Goal: Information Seeking & Learning: Learn about a topic

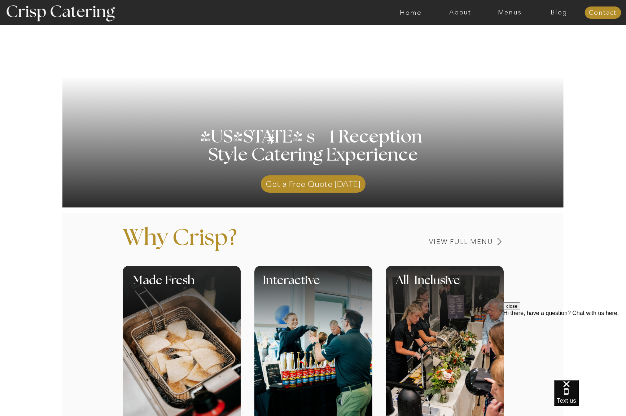
scroll to position [73, 0]
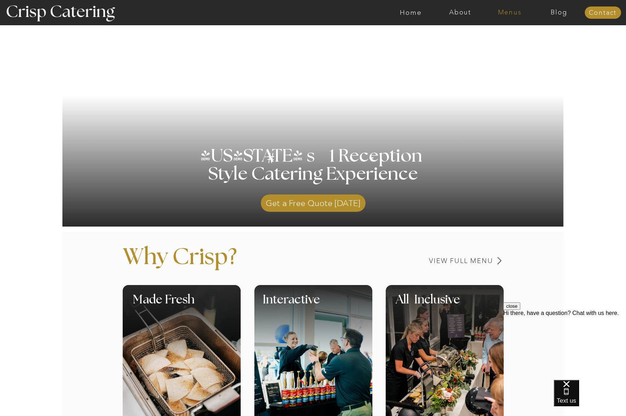
click at [515, 14] on nav "Menus" at bounding box center [509, 12] width 49 height 7
click at [497, 44] on nav "Winter (Sep-Feb)" at bounding box center [508, 42] width 59 height 7
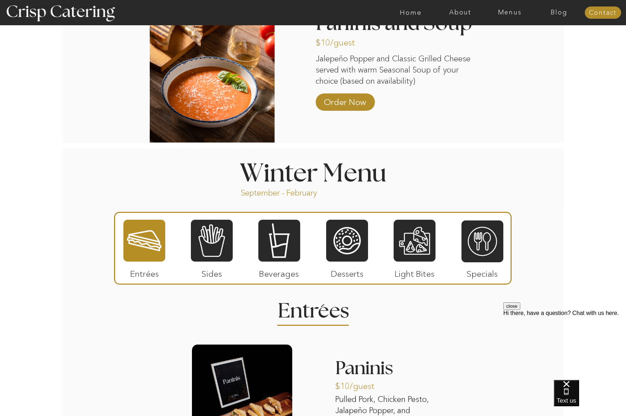
scroll to position [663, 0]
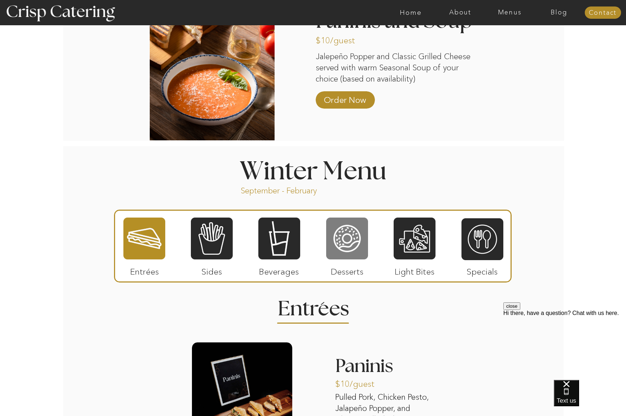
click at [352, 245] on div at bounding box center [347, 238] width 42 height 43
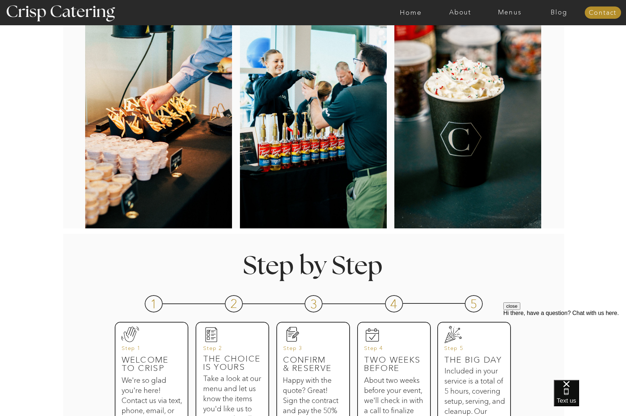
scroll to position [0, 0]
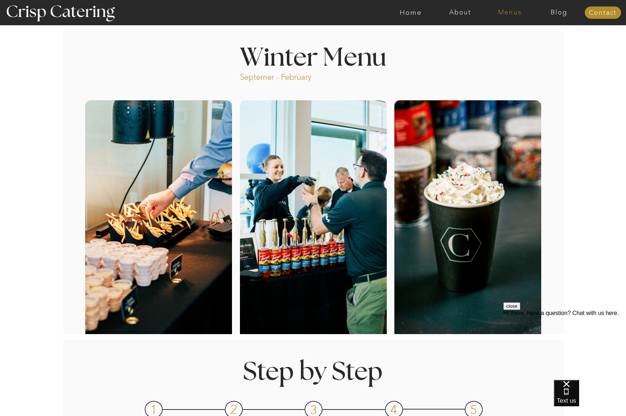
click at [513, 12] on nav "Menus" at bounding box center [509, 12] width 49 height 7
click at [501, 43] on nav "Winter (Sep-Feb)" at bounding box center [508, 42] width 59 height 7
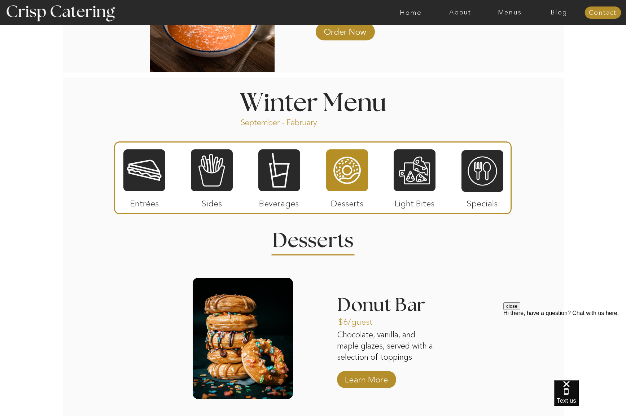
scroll to position [732, 0]
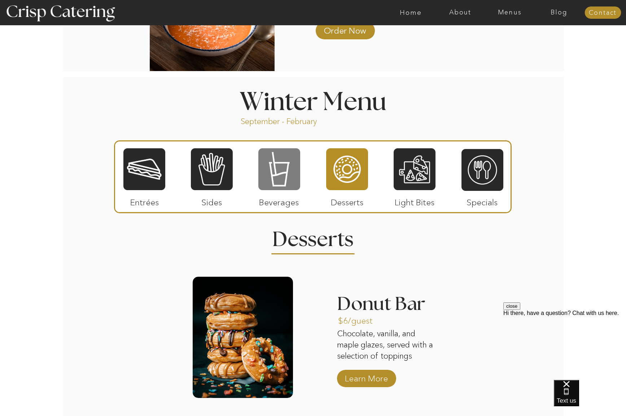
click at [284, 178] on div at bounding box center [279, 169] width 42 height 43
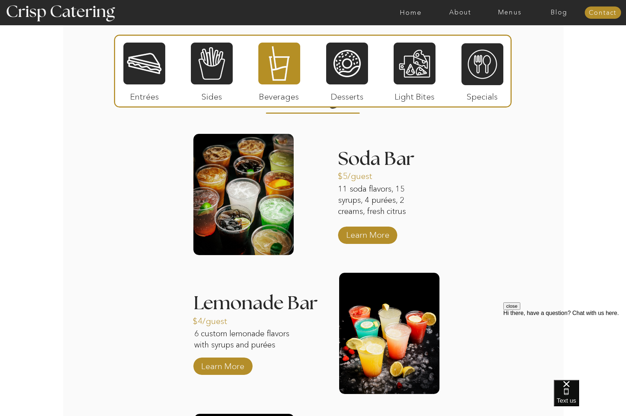
scroll to position [877, 0]
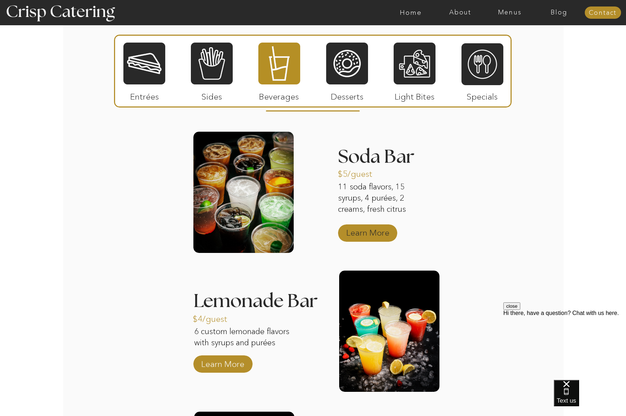
click at [371, 233] on p "Learn More" at bounding box center [368, 230] width 48 height 21
